Goal: Use online tool/utility: Utilize a website feature to perform a specific function

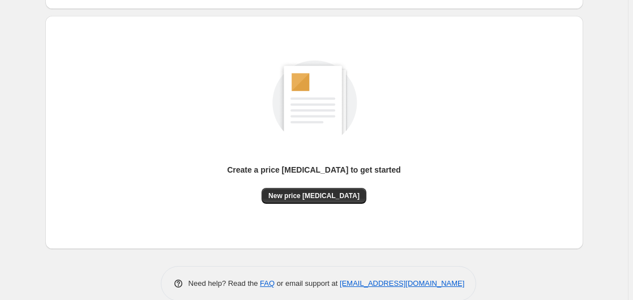
scroll to position [124, 0]
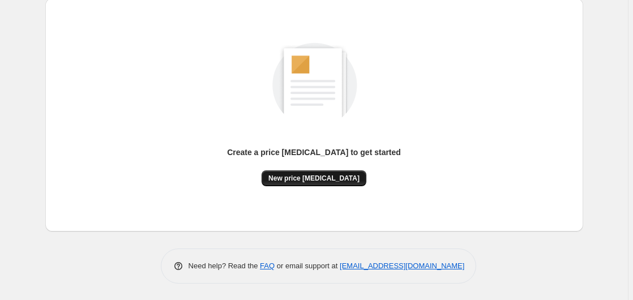
click at [308, 177] on span "New price [MEDICAL_DATA]" at bounding box center [314, 178] width 91 height 9
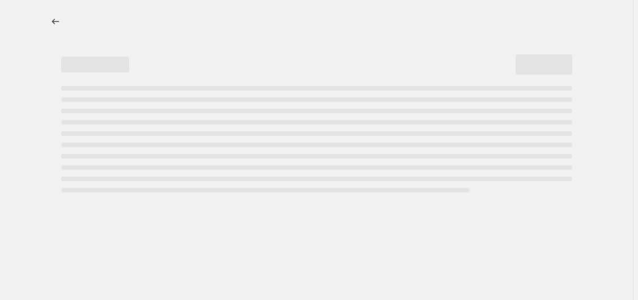
select select "percentage"
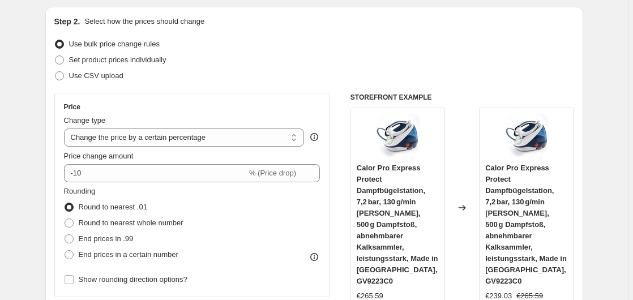
scroll to position [173, 0]
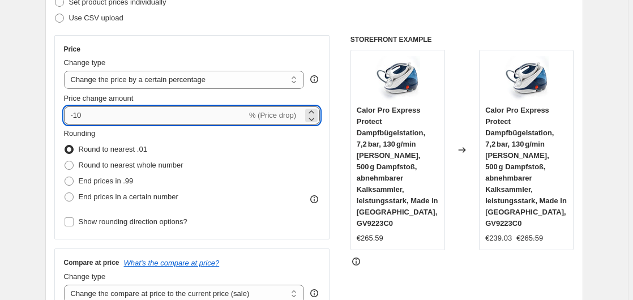
click at [149, 114] on input "-10" at bounding box center [155, 116] width 183 height 18
type input "-1"
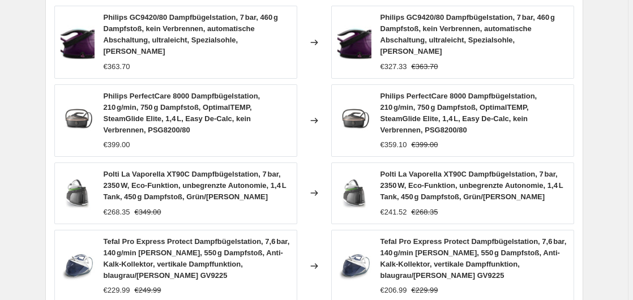
scroll to position [942, 0]
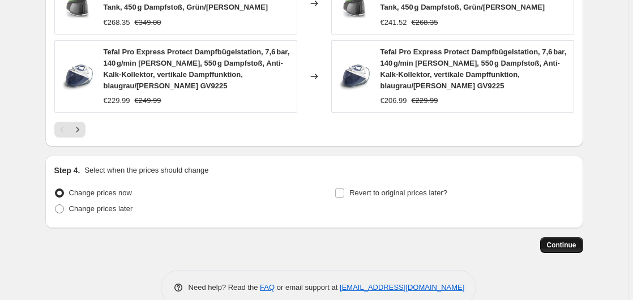
type input "-35"
click at [563, 241] on span "Continue" at bounding box center [561, 245] width 29 height 9
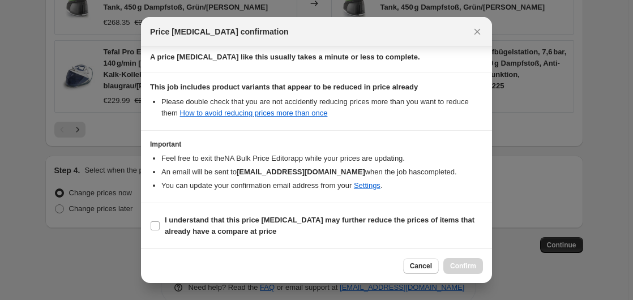
drag, startPoint x: 137, startPoint y: 227, endPoint x: 159, endPoint y: 227, distance: 21.5
click at [139, 227] on div at bounding box center [316, 150] width 633 height 300
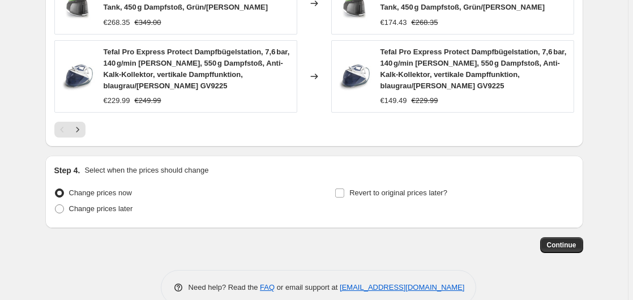
click at [163, 237] on div "Continue" at bounding box center [314, 245] width 538 height 16
click at [559, 241] on span "Continue" at bounding box center [561, 245] width 29 height 9
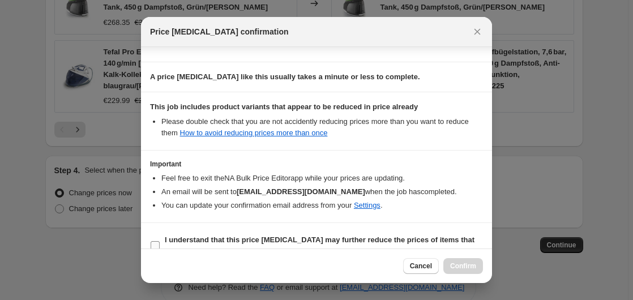
scroll to position [179, 0]
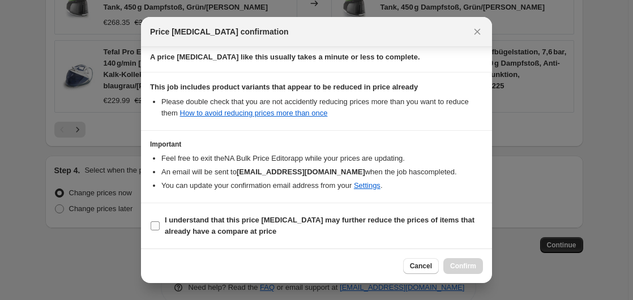
click at [172, 220] on b "I understand that this price [MEDICAL_DATA] may further reduce the prices of it…" at bounding box center [320, 226] width 310 height 20
click at [160, 222] on input "I understand that this price [MEDICAL_DATA] may further reduce the prices of it…" at bounding box center [155, 226] width 9 height 9
checkbox input "true"
click at [463, 269] on span "Confirm" at bounding box center [463, 266] width 26 height 9
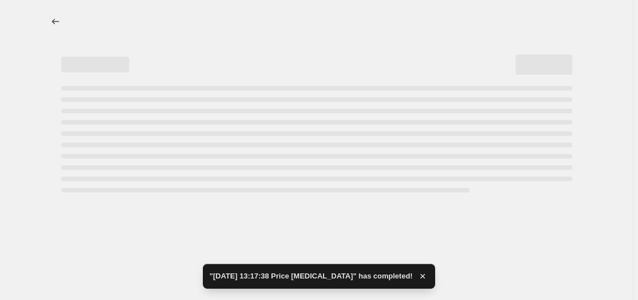
select select "percentage"
